Goal: Task Accomplishment & Management: Use online tool/utility

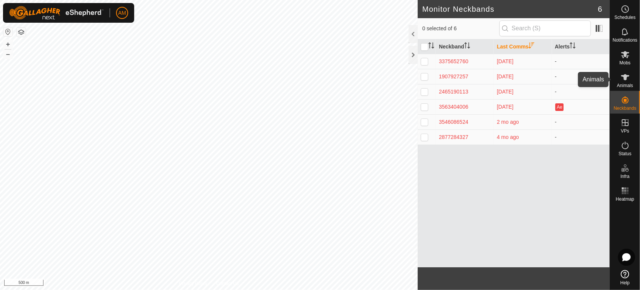
click at [629, 78] on icon at bounding box center [625, 77] width 9 height 9
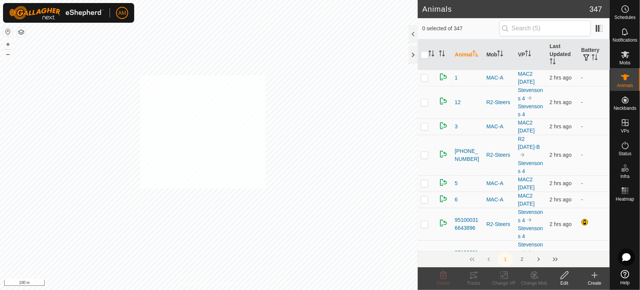
checkbox input "true"
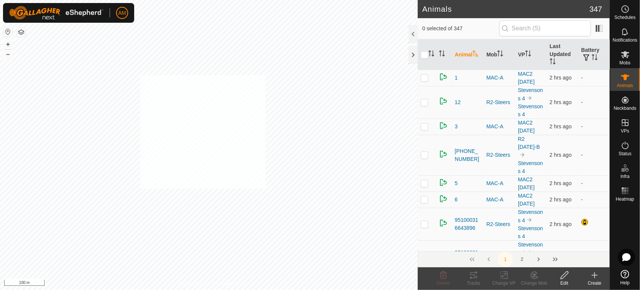
checkbox input "true"
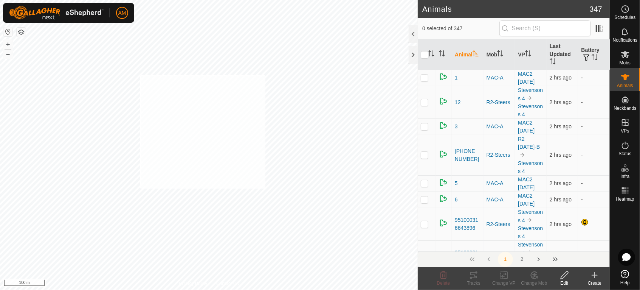
checkbox input "true"
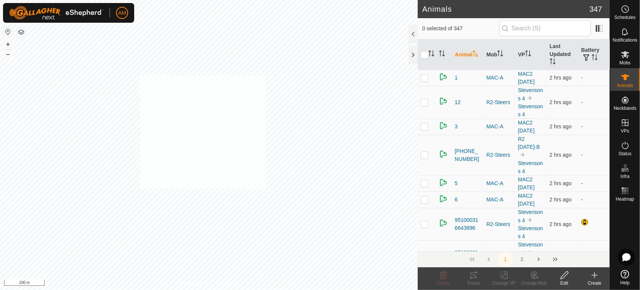
checkbox input "true"
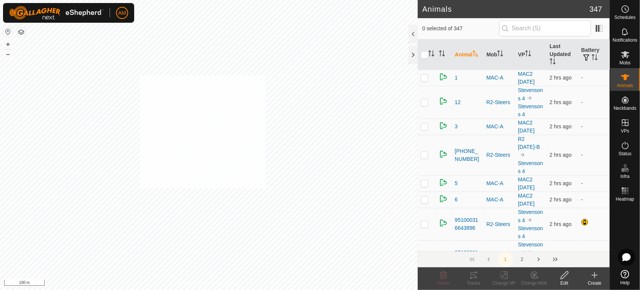
checkbox input "true"
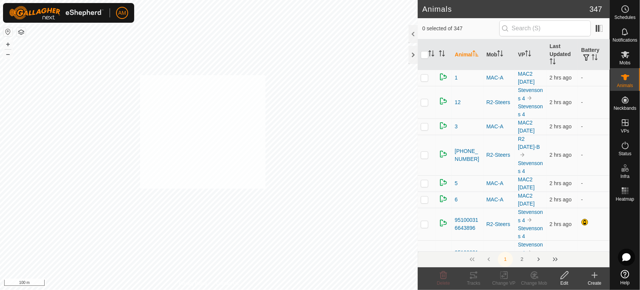
checkbox input "true"
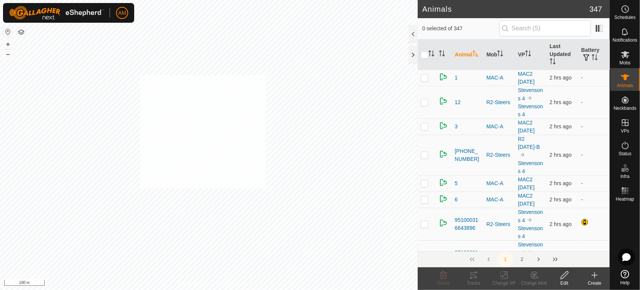
checkbox input "true"
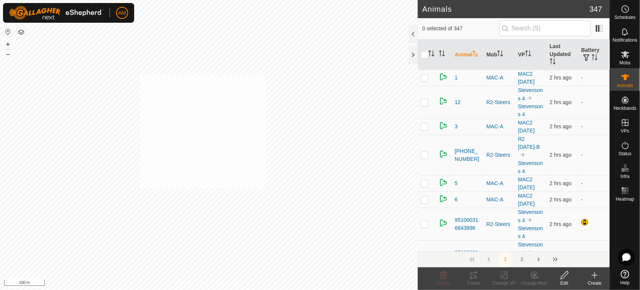
checkbox input "true"
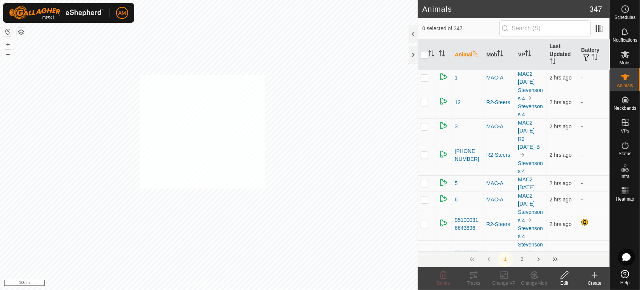
checkbox input "true"
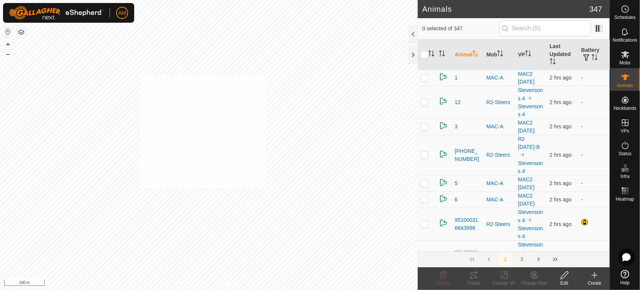
checkbox input "true"
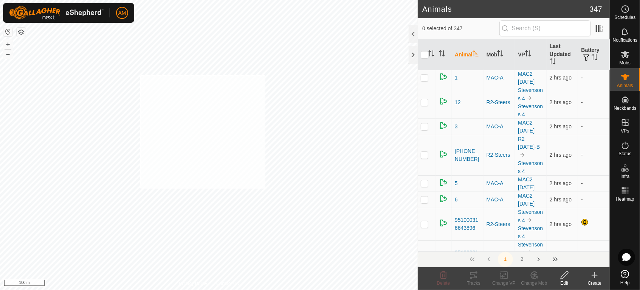
checkbox input "true"
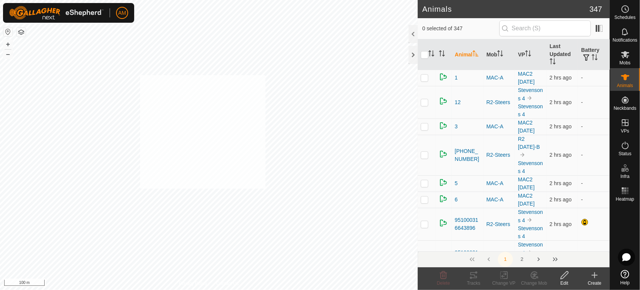
checkbox input "true"
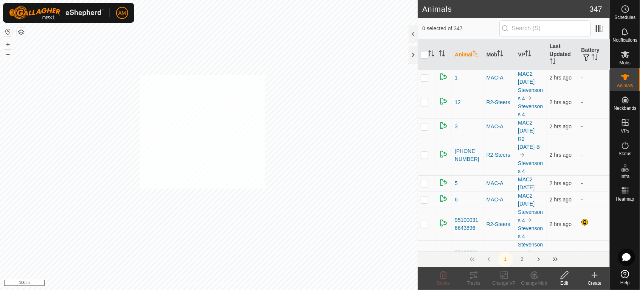
checkbox input "true"
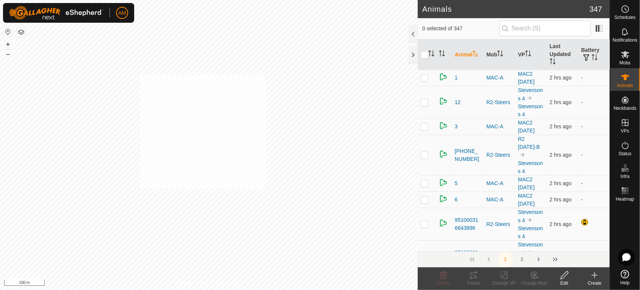
checkbox input "true"
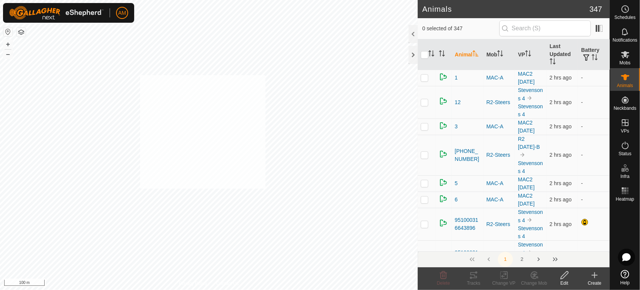
checkbox input "true"
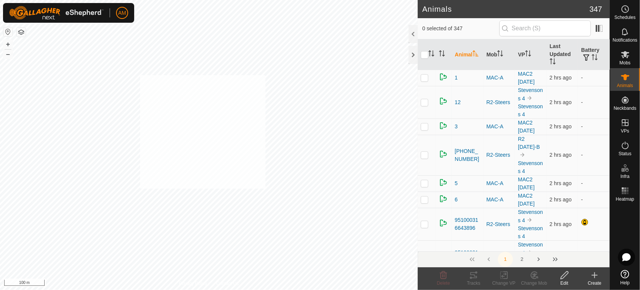
checkbox input "true"
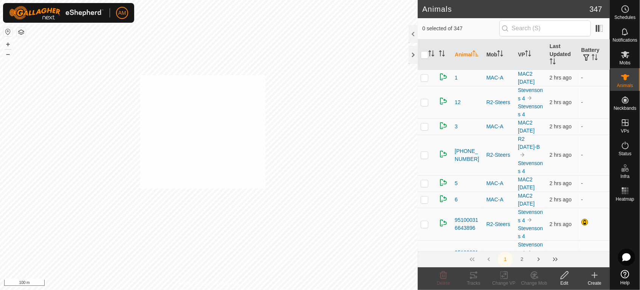
checkbox input "true"
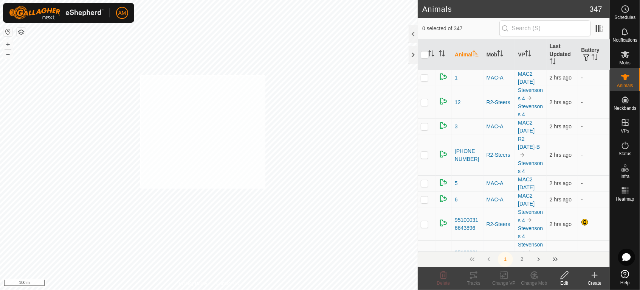
checkbox input "true"
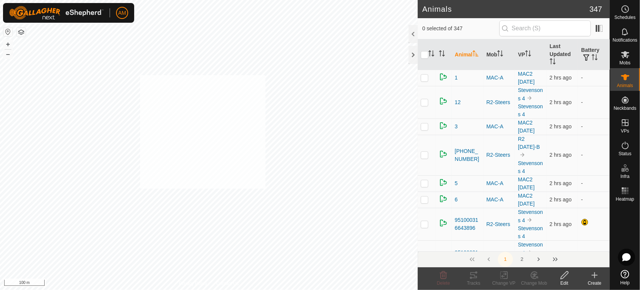
checkbox input "true"
click at [498, 277] on change-vp-svg-icon at bounding box center [504, 274] width 30 height 9
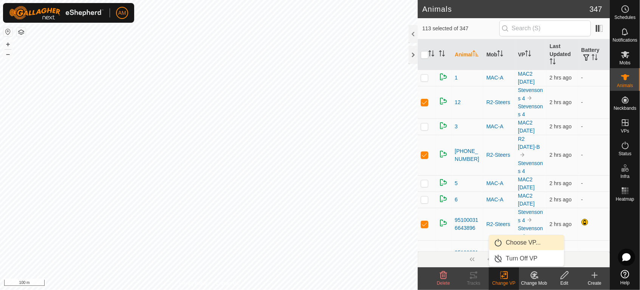
click at [499, 242] on link "Choose VP..." at bounding box center [526, 242] width 75 height 15
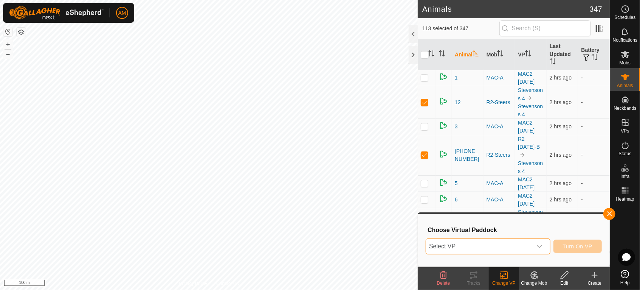
click at [471, 246] on span "Select VP" at bounding box center [479, 245] width 106 height 15
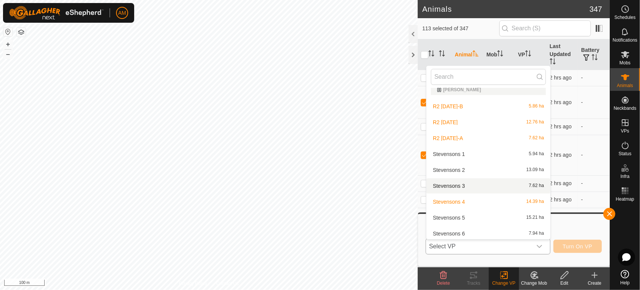
scroll to position [294, 0]
